Goal: Information Seeking & Learning: Learn about a topic

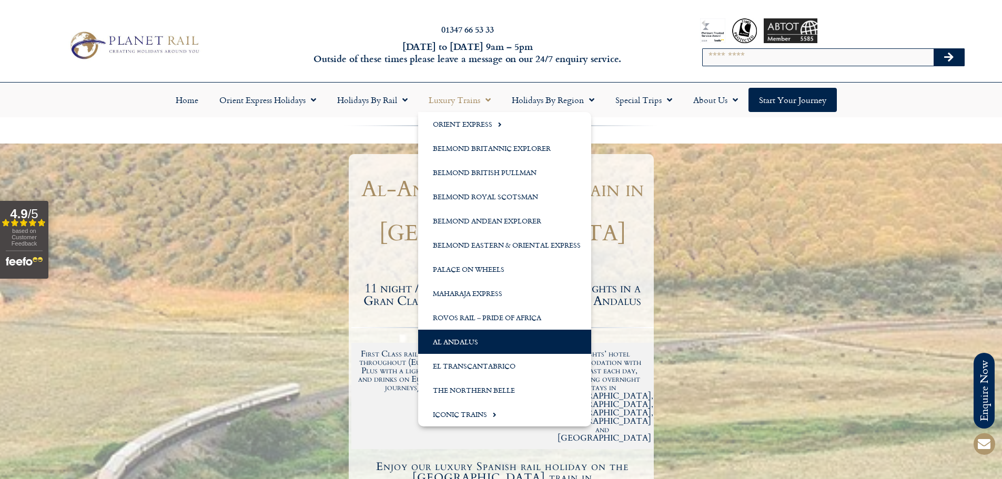
click at [457, 350] on link "Al Andalus" at bounding box center [504, 342] width 173 height 24
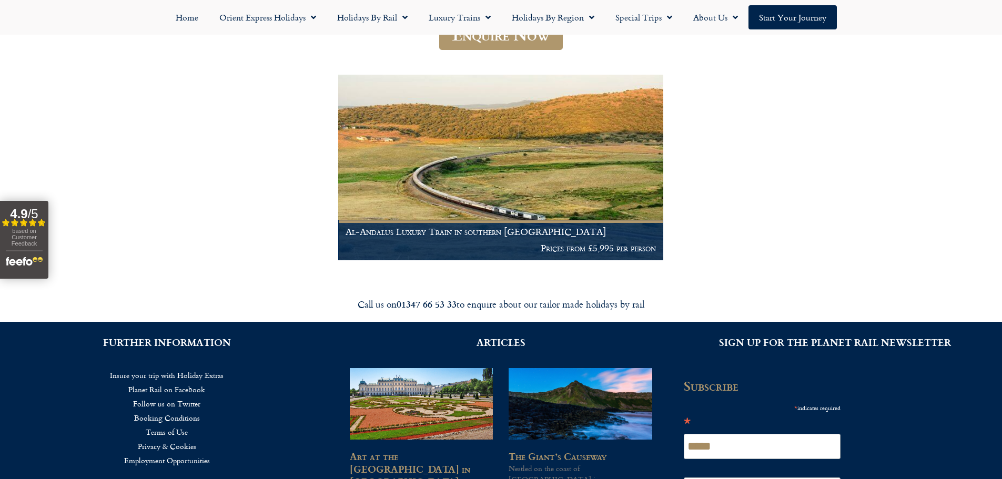
scroll to position [210, 0]
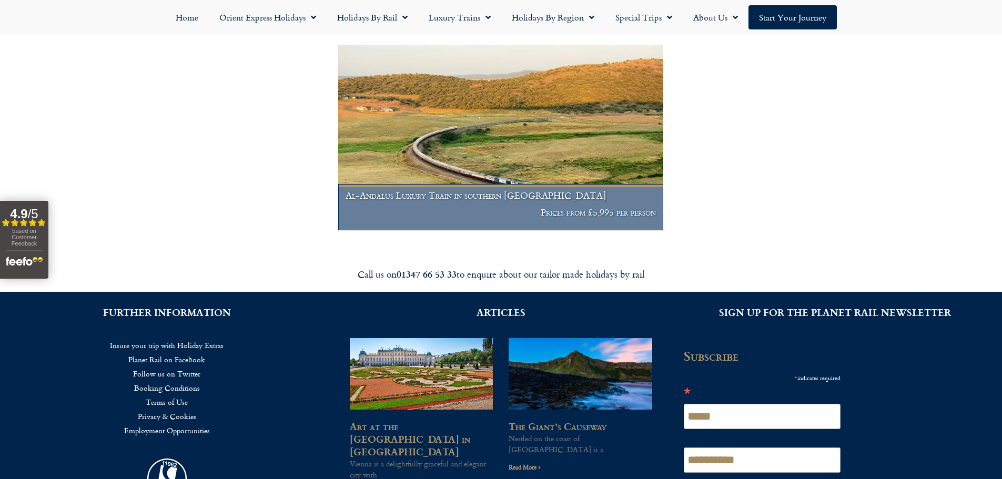
click at [484, 190] on h1 "Al-Andalus Luxury Train in southern [GEOGRAPHIC_DATA]" at bounding box center [501, 195] width 310 height 11
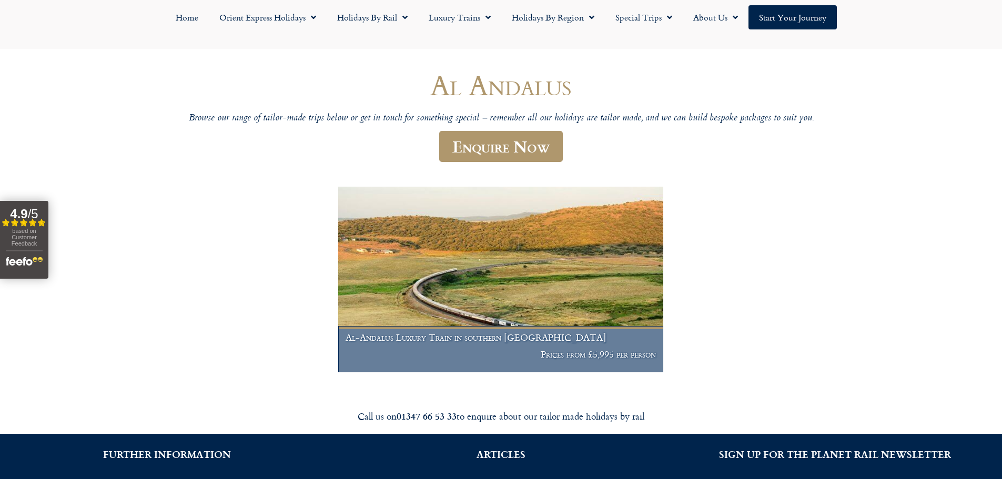
scroll to position [53, 0]
